Goal: Information Seeking & Learning: Learn about a topic

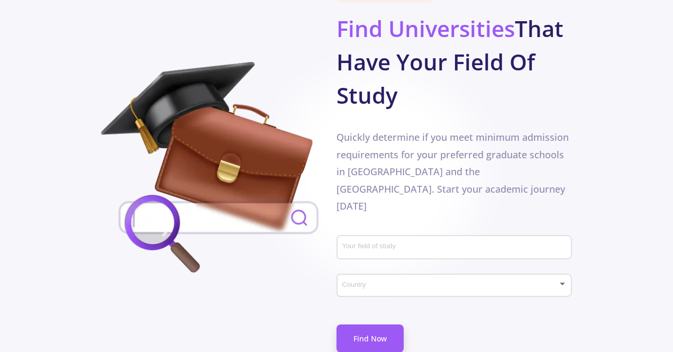
scroll to position [586, 0]
click at [395, 242] on input "Your field of study" at bounding box center [456, 247] width 228 height 10
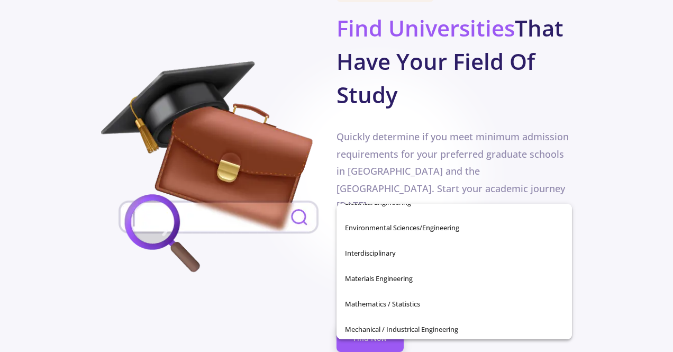
scroll to position [243, 0]
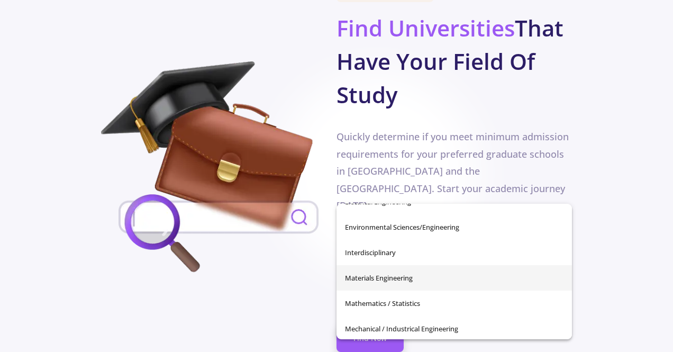
click at [383, 280] on span "Materials Engineering" at bounding box center [454, 277] width 219 height 25
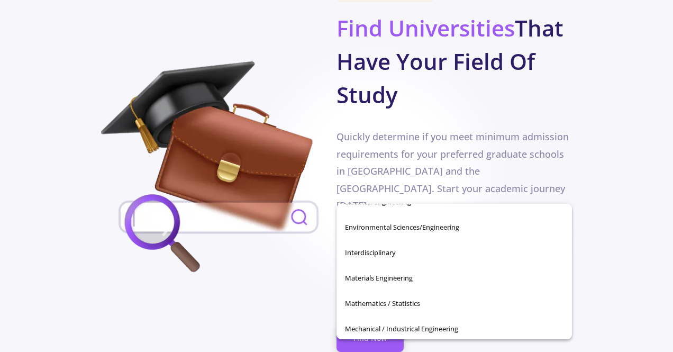
type input "Materials Engineering"
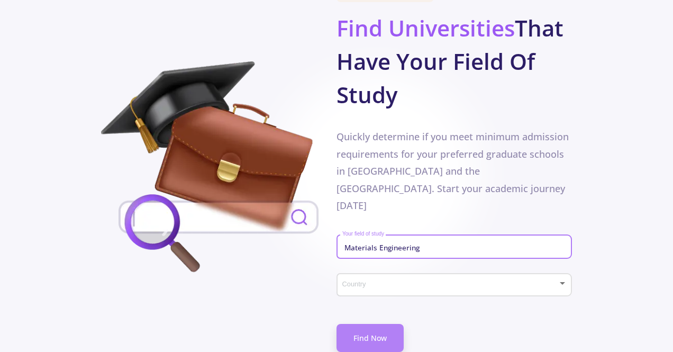
click at [383, 324] on link "Find Now" at bounding box center [370, 338] width 67 height 28
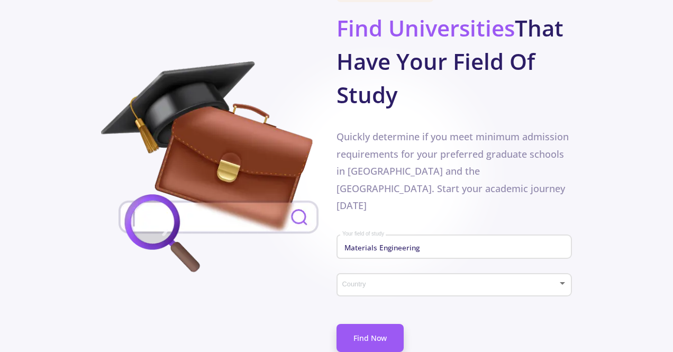
click at [397, 269] on div "Country" at bounding box center [454, 282] width 225 height 26
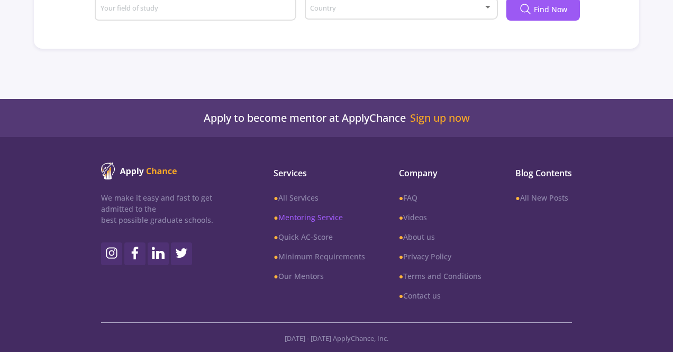
type input "Materials Engineering"
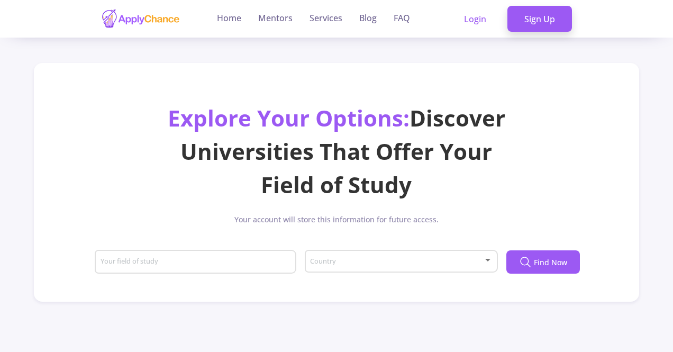
type input "Materials Engineering"
